Goal: Complete application form: Complete application form

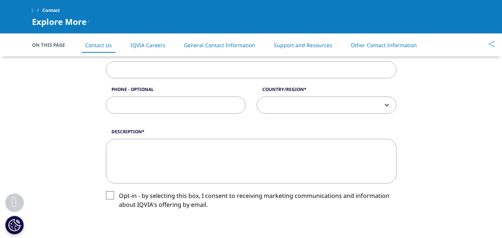
scroll to position [297, 0]
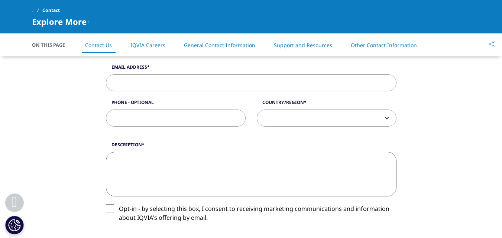
click at [226, 163] on textarea "Description" at bounding box center [251, 174] width 291 height 45
paste textarea "Loremipsumd sit Ametconse Adipiscing – Elitsed ⇄ Doeius Tempo Incid 📧 Utlab: et…"
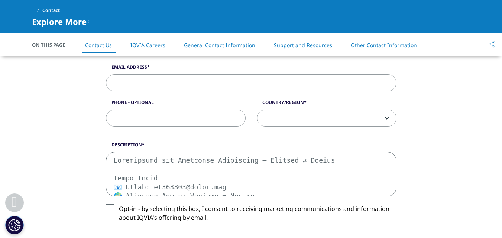
scroll to position [343, 0]
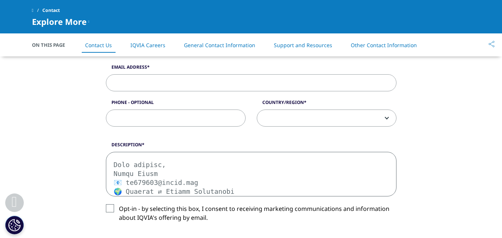
click at [139, 157] on textarea "Description" at bounding box center [251, 174] width 291 height 45
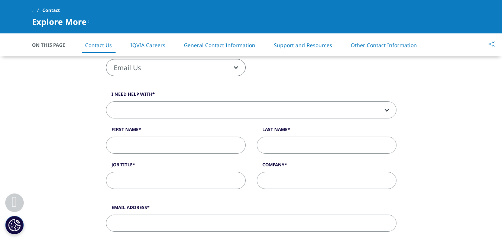
scroll to position [149, 0]
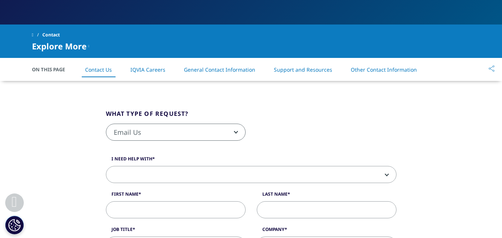
type textarea "Loremipsumd sit Ametconse Adipiscing – Elitsed ⇄ Doeius Tempo Incid 📧 Utlab: et…"
click at [191, 127] on span "Email Us" at bounding box center [175, 132] width 139 height 17
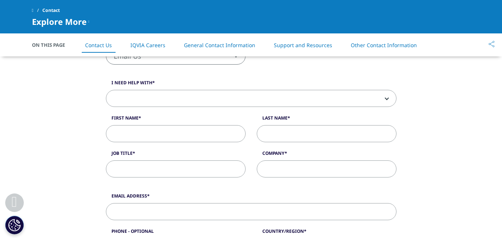
scroll to position [186, 0]
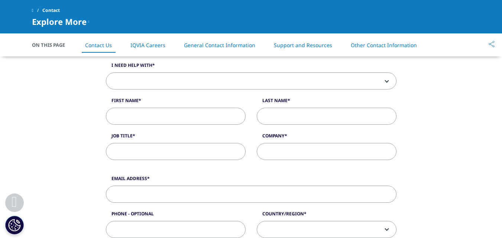
click at [184, 73] on span at bounding box center [251, 81] width 290 height 17
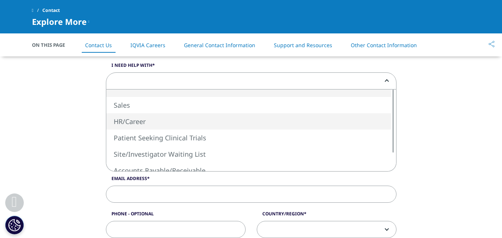
select select "HR/Career"
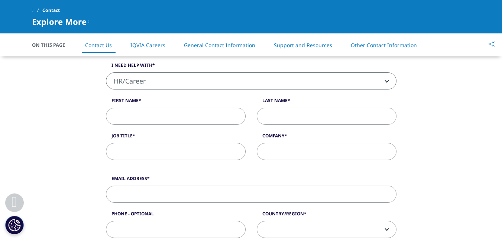
click at [174, 120] on input "First Name" at bounding box center [176, 116] width 140 height 17
paste input "David Frank"
click at [146, 118] on input "David Frank" at bounding box center [176, 116] width 140 height 17
type input "David"
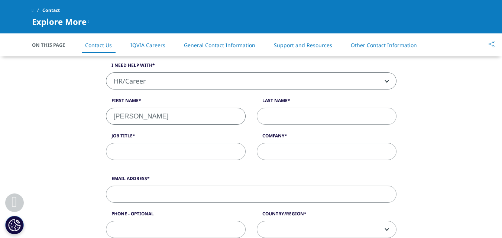
click at [285, 119] on input "Last Name" at bounding box center [327, 116] width 140 height 17
paste input "Frank"
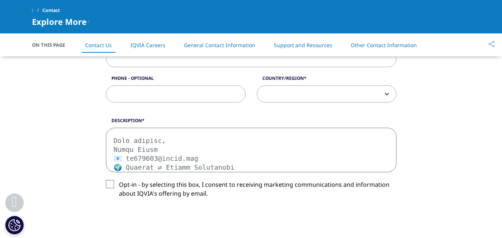
scroll to position [334, 0]
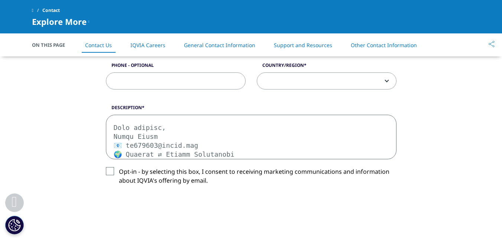
type input "Frank"
click at [183, 130] on textarea "Description" at bounding box center [251, 137] width 291 height 45
click at [188, 128] on textarea "Description" at bounding box center [251, 137] width 291 height 45
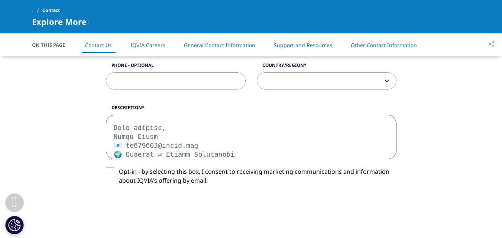
drag, startPoint x: 198, startPoint y: 127, endPoint x: 128, endPoint y: 129, distance: 70.3
click at [128, 129] on textarea "Description" at bounding box center [251, 137] width 291 height 45
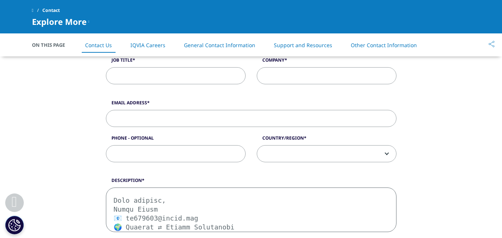
scroll to position [260, 0]
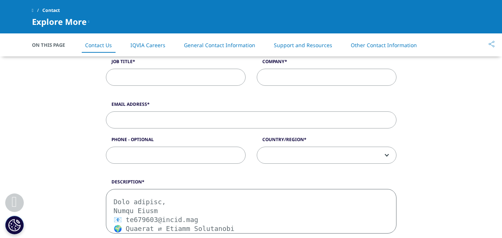
click at [164, 117] on input "Email Address" at bounding box center [251, 119] width 291 height 17
paste input "df355009@gmail.com"
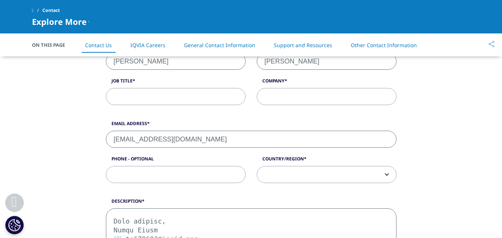
scroll to position [223, 0]
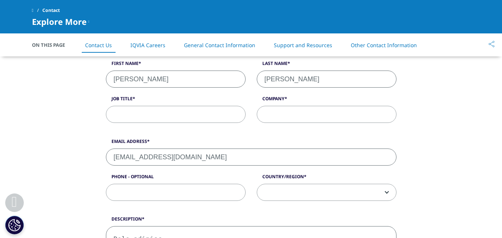
type input "df355009@gmail.com"
click at [194, 114] on input "Job Title" at bounding box center [176, 114] width 140 height 17
paste input "Application for Freelance Translator – English ⇄ French"
type input "Application for Freelance Translator – English ⇄ French"
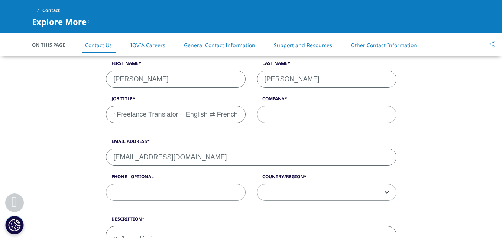
scroll to position [0, 0]
click at [288, 113] on input "Company" at bounding box center [327, 114] width 140 height 17
paste input "Application for Freelance Translator – English ⇄ French"
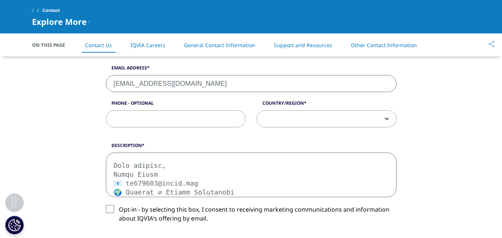
scroll to position [297, 0]
type input "Application for Freelance Translator – English ⇄ French"
click at [289, 117] on span at bounding box center [326, 118] width 139 height 17
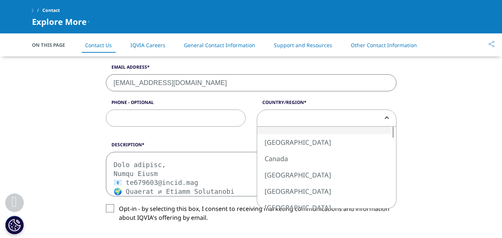
scroll to position [0, 0]
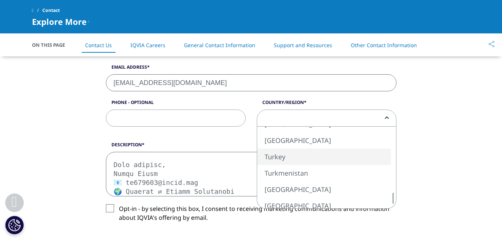
select select "Turkey"
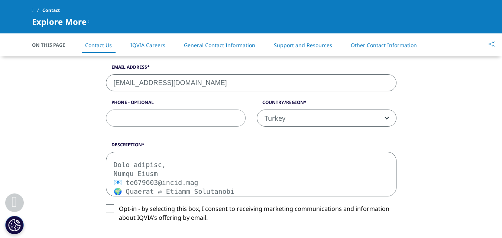
click at [425, 126] on div "What type of request? Email Us Request a Demo IQVIA Institute Inquiries Media I…" at bounding box center [251, 115] width 424 height 479
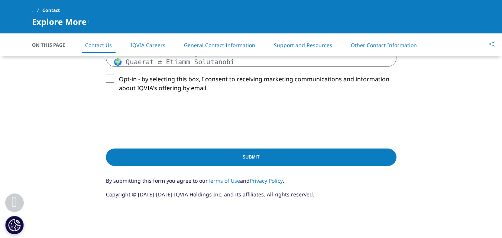
scroll to position [409, 0]
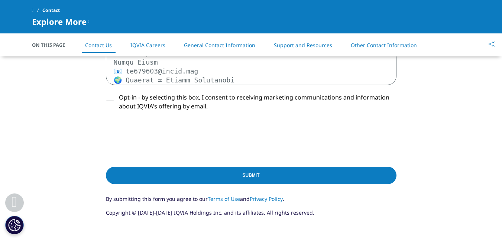
click at [197, 176] on input "Submit" at bounding box center [251, 175] width 291 height 17
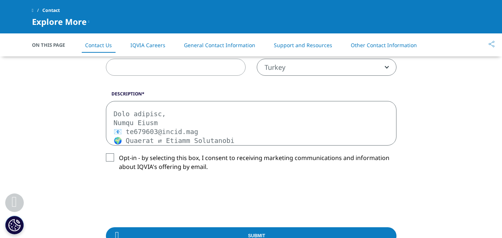
scroll to position [350, 0]
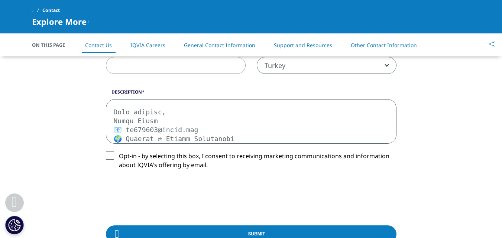
click at [111, 156] on label "Opt-in - by selecting this box, I consent to receiving marketing communications…" at bounding box center [251, 163] width 291 height 22
click at [119, 152] on input "Opt-in - by selecting this box, I consent to receiving marketing communications…" at bounding box center [119, 152] width 0 height 0
